Goal: Information Seeking & Learning: Learn about a topic

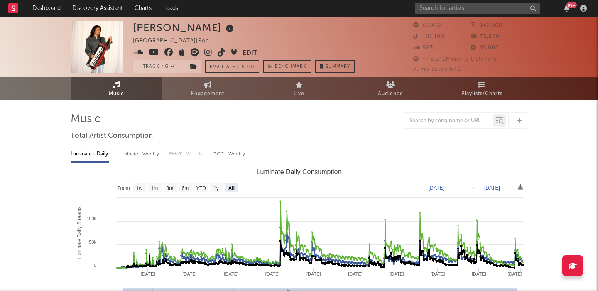
select select "All"
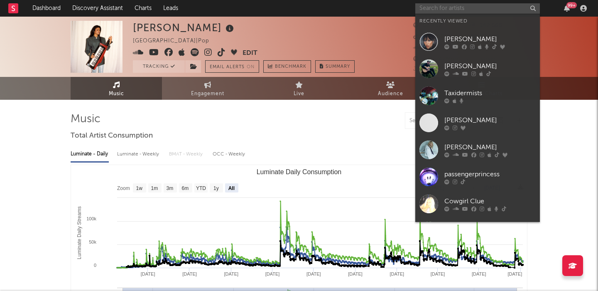
click at [463, 7] on input "text" at bounding box center [477, 8] width 125 height 10
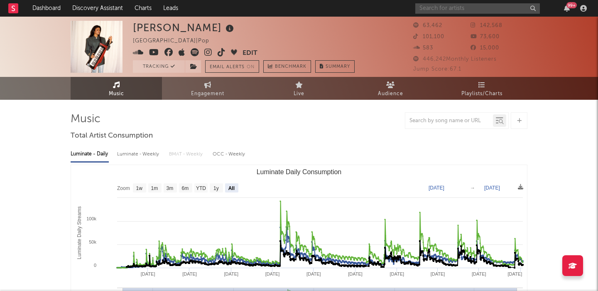
type input "f"
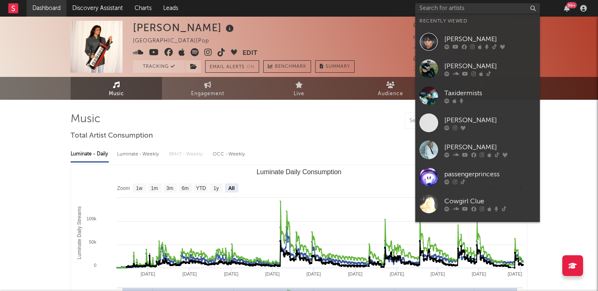
click at [50, 5] on link "Dashboard" at bounding box center [47, 8] width 40 height 17
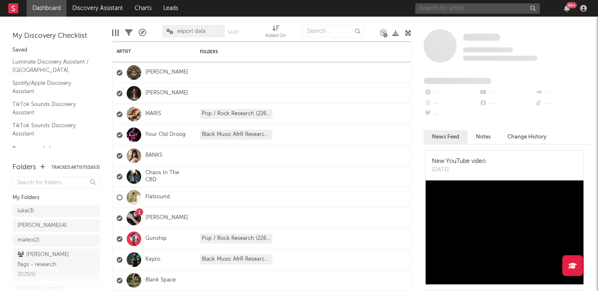
click at [487, 13] on input "text" at bounding box center [477, 8] width 125 height 10
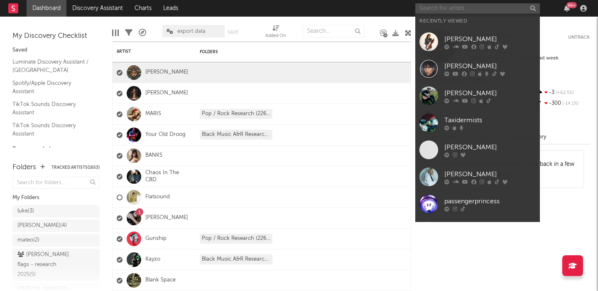
paste input "[PERSON_NAME]"
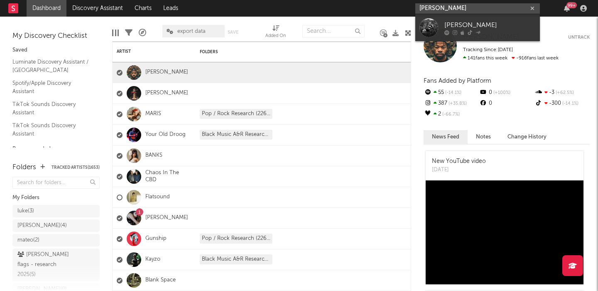
type input "[PERSON_NAME]"
click at [491, 23] on div "[PERSON_NAME]" at bounding box center [489, 25] width 91 height 10
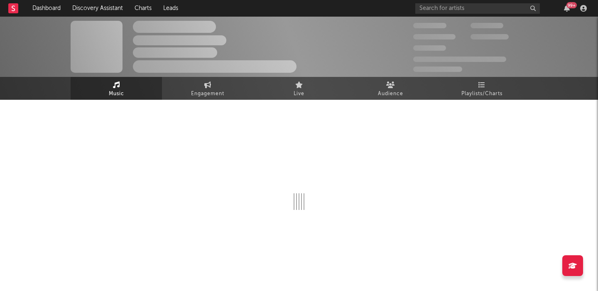
select select "6m"
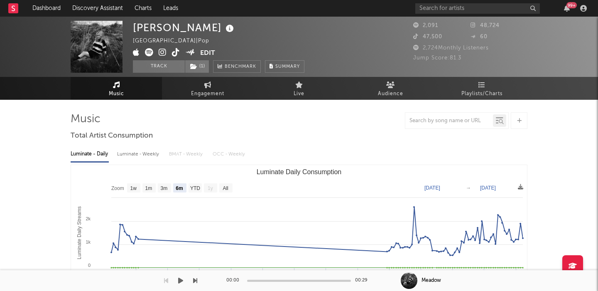
click at [144, 156] on div "Luminate - Weekly" at bounding box center [139, 154] width 44 height 14
select select "6m"
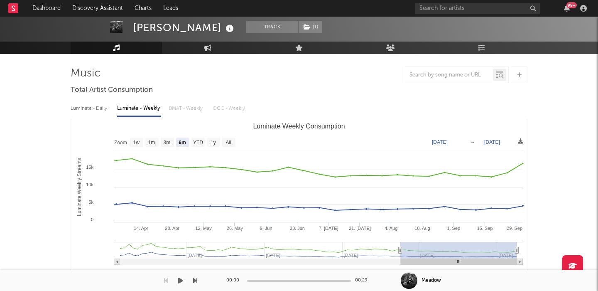
scroll to position [43, 0]
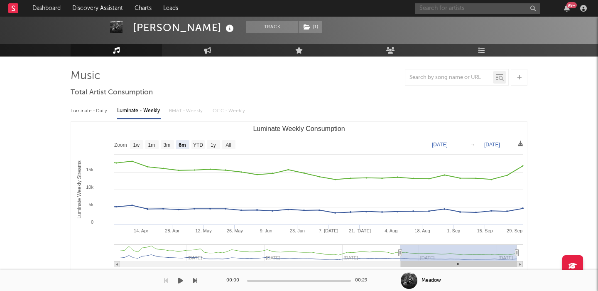
click at [429, 6] on input "text" at bounding box center [477, 8] width 125 height 10
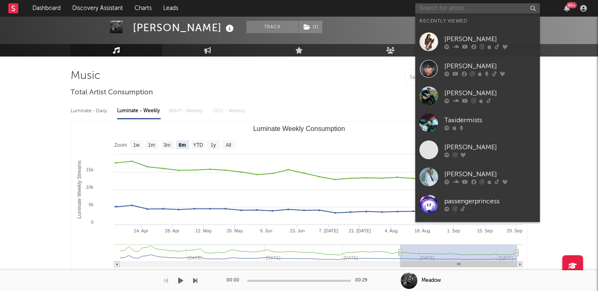
paste input "[URL][DOMAIN_NAME] [URL][DOMAIN_NAME]"
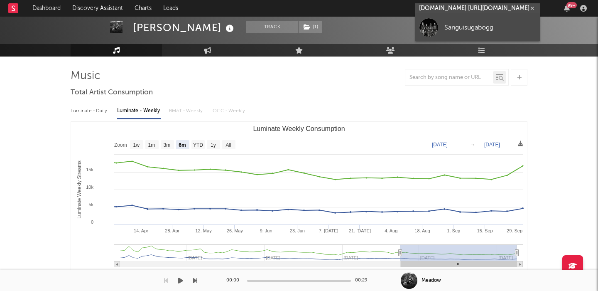
type input "[URL][DOMAIN_NAME] [URL][DOMAIN_NAME]"
click at [503, 23] on div "Sanguisugabogg" at bounding box center [489, 27] width 91 height 10
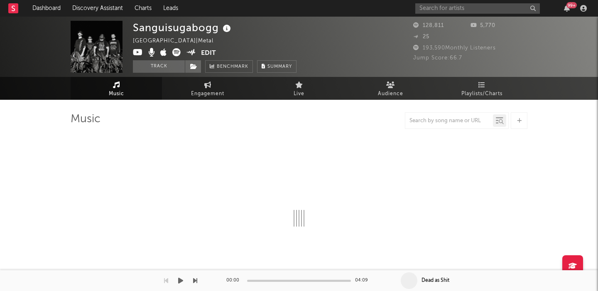
select select "6m"
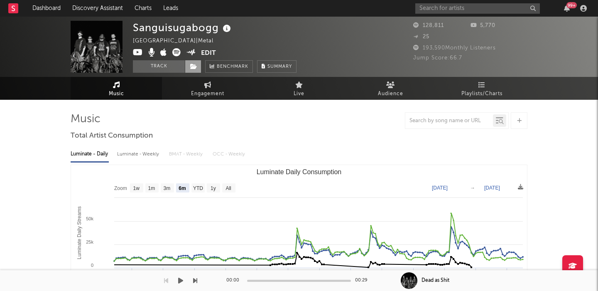
click at [194, 68] on icon at bounding box center [193, 67] width 7 height 6
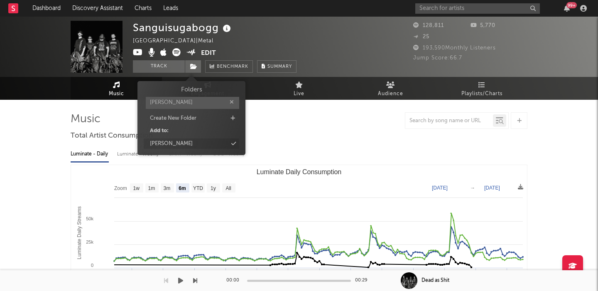
type input "[PERSON_NAME]"
click at [183, 146] on div "[PERSON_NAME]" at bounding box center [192, 143] width 96 height 11
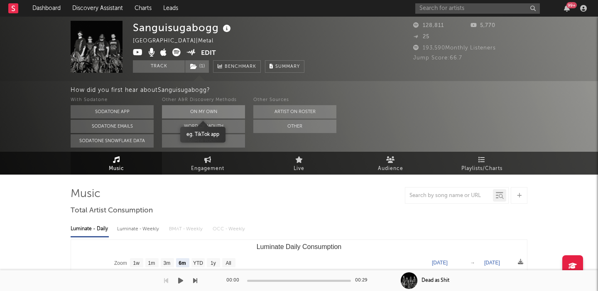
click at [189, 110] on button "On My Own" at bounding box center [203, 111] width 83 height 13
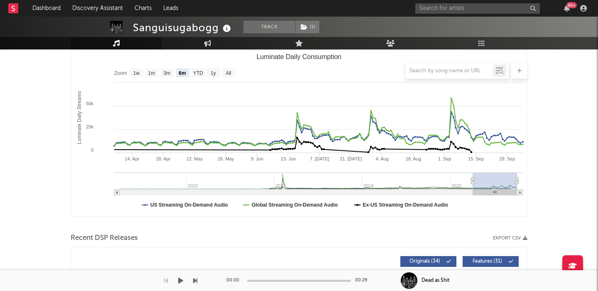
scroll to position [110, 0]
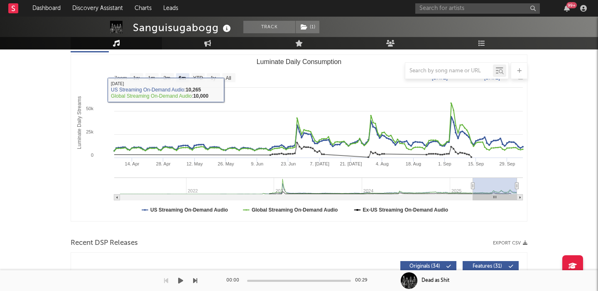
click at [230, 73] on div at bounding box center [299, 70] width 457 height 17
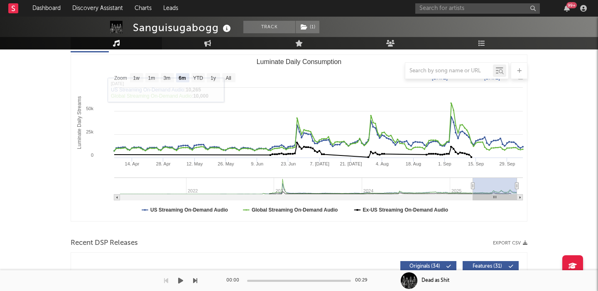
click at [230, 78] on div at bounding box center [299, 70] width 457 height 17
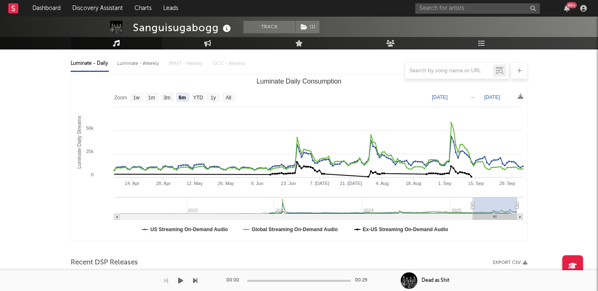
scroll to position [90, 0]
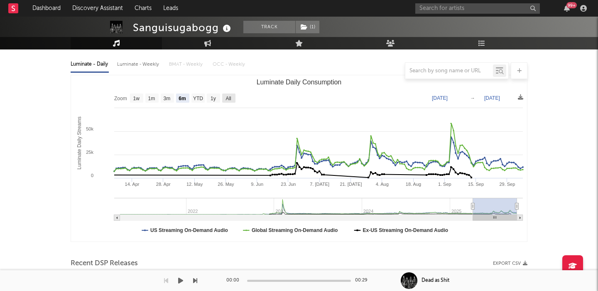
click at [228, 96] on text "All" at bounding box center [227, 99] width 5 height 6
select select "All"
type input "[DATE]"
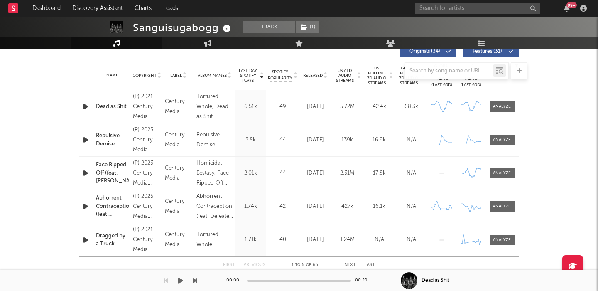
scroll to position [319, 0]
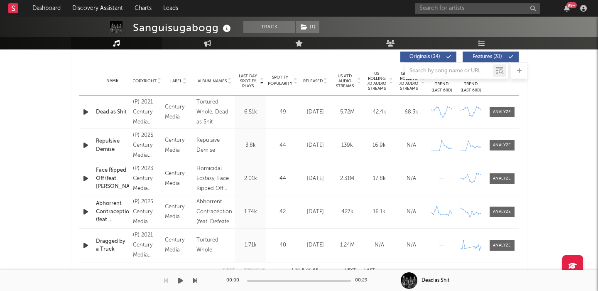
click at [316, 80] on span "Released" at bounding box center [313, 80] width 20 height 5
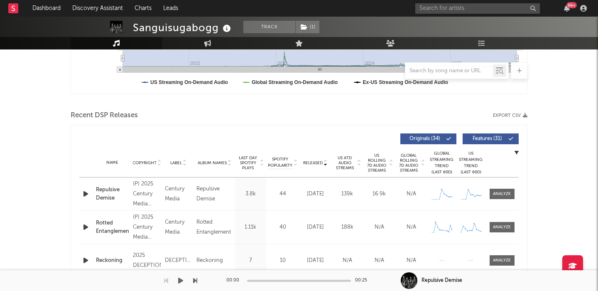
scroll to position [0, 0]
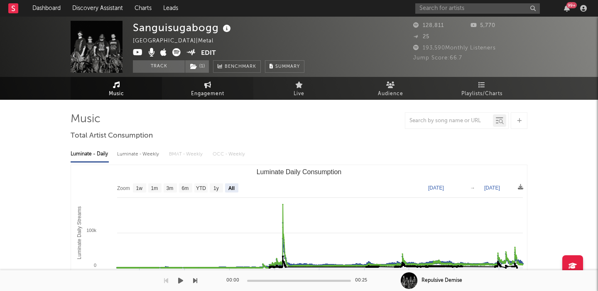
click at [211, 89] on span "Engagement" at bounding box center [207, 94] width 33 height 10
select select "1w"
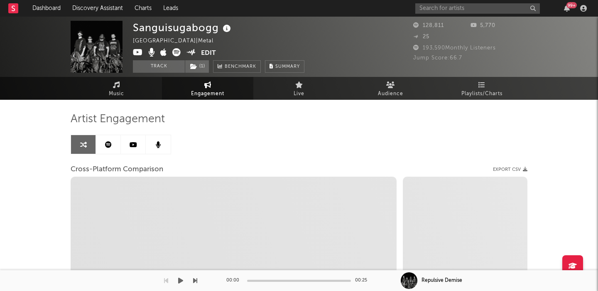
click at [174, 52] on icon at bounding box center [176, 52] width 8 height 8
select select "1m"
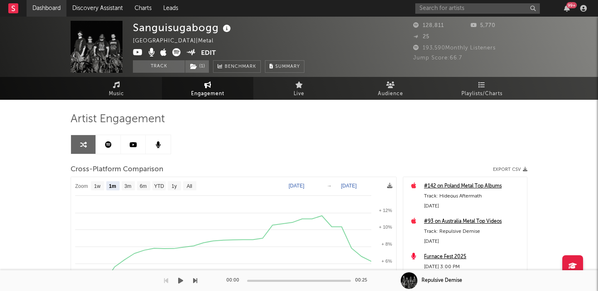
click at [46, 15] on link "Dashboard" at bounding box center [47, 8] width 40 height 17
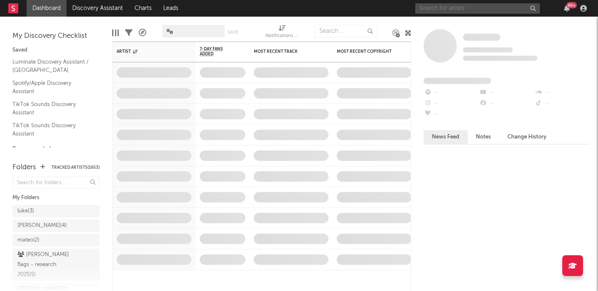
click at [476, 5] on input "text" at bounding box center [477, 8] width 125 height 10
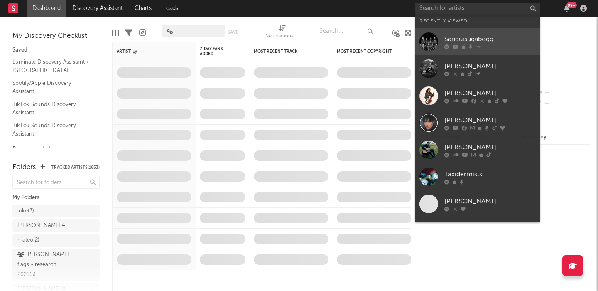
click at [479, 30] on link "Sanguisugabogg" at bounding box center [477, 41] width 125 height 27
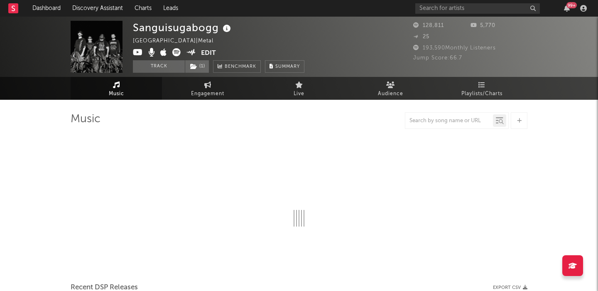
click at [165, 32] on div "Sanguisugabogg" at bounding box center [183, 28] width 100 height 14
select select "6m"
